Goal: Find specific page/section: Find specific page/section

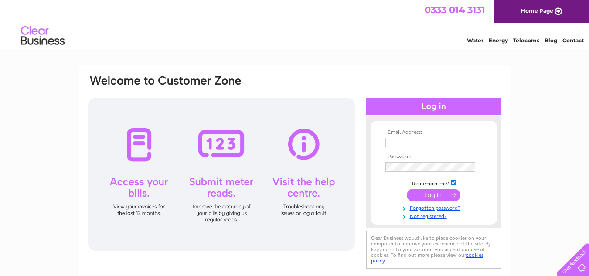
type input "rsbuchananpow@gmail.com"
click at [430, 191] on input "submit" at bounding box center [434, 195] width 54 height 12
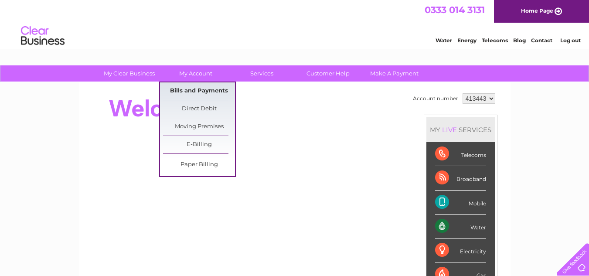
click at [192, 88] on link "Bills and Payments" at bounding box center [199, 90] width 72 height 17
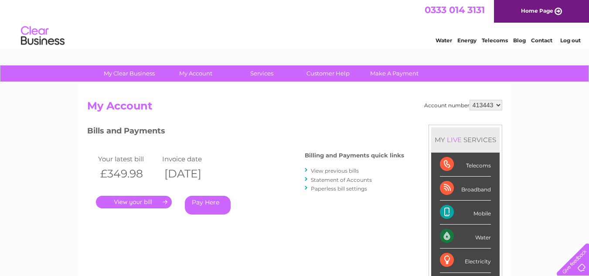
click at [129, 200] on link "." at bounding box center [134, 202] width 76 height 13
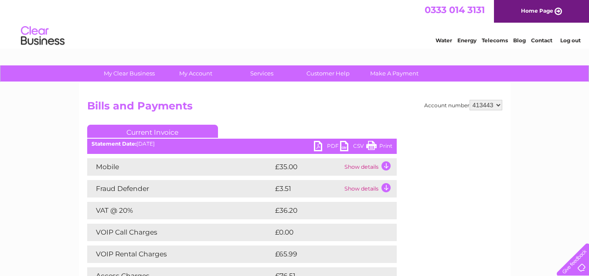
click at [369, 146] on link "Print" at bounding box center [379, 147] width 26 height 13
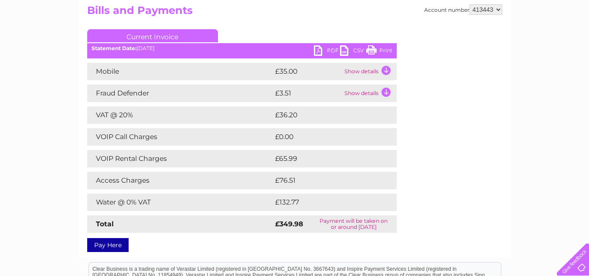
scroll to position [103, 0]
